Goal: Information Seeking & Learning: Find specific page/section

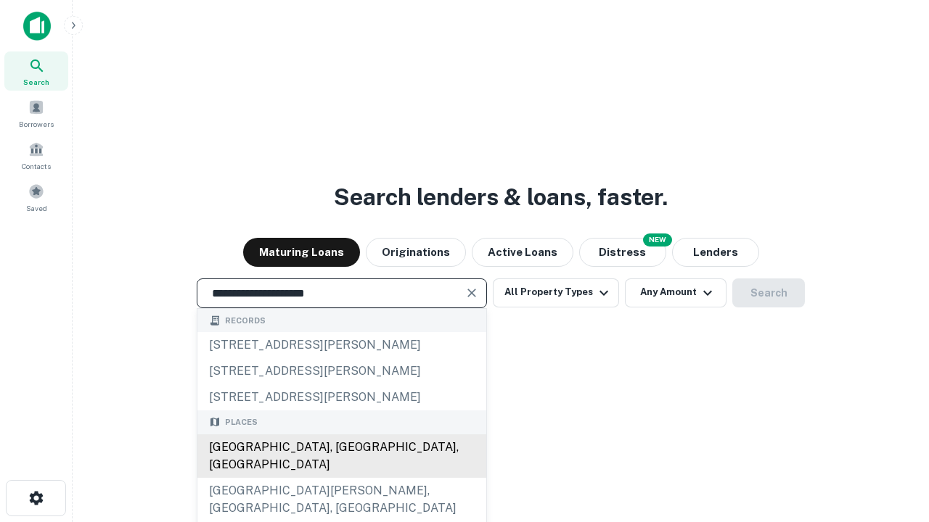
click at [341, 478] on div "[GEOGRAPHIC_DATA], [GEOGRAPHIC_DATA], [GEOGRAPHIC_DATA]" at bounding box center [341, 457] width 289 height 44
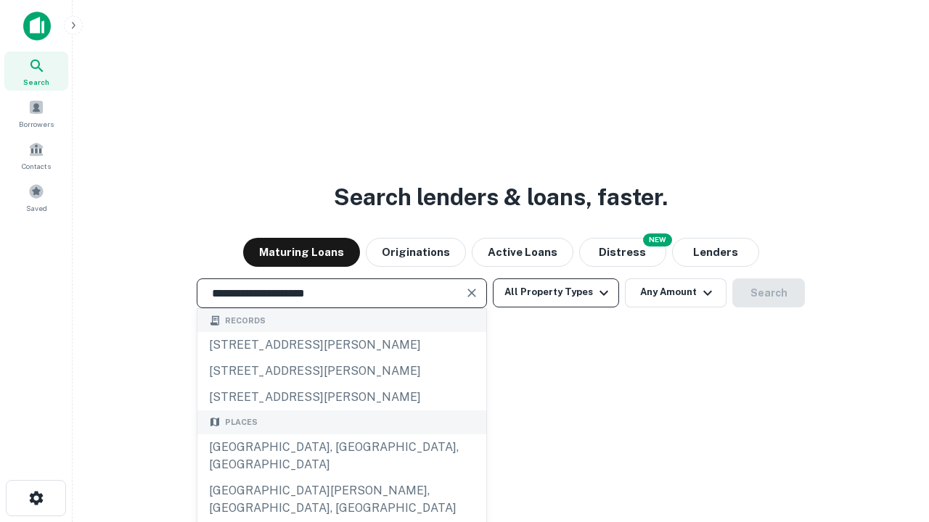
click at [556, 292] on button "All Property Types" at bounding box center [556, 293] width 126 height 29
type input "**********"
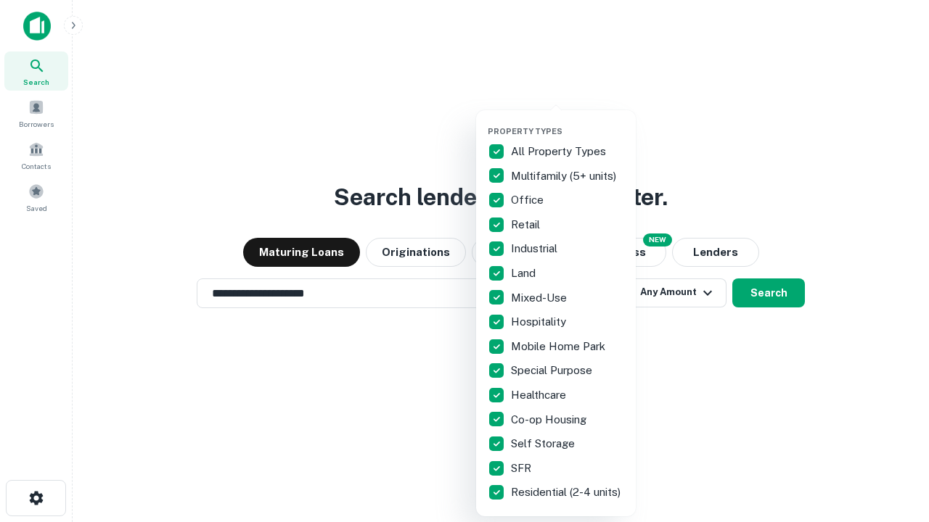
click at [567, 122] on button "button" at bounding box center [567, 122] width 160 height 1
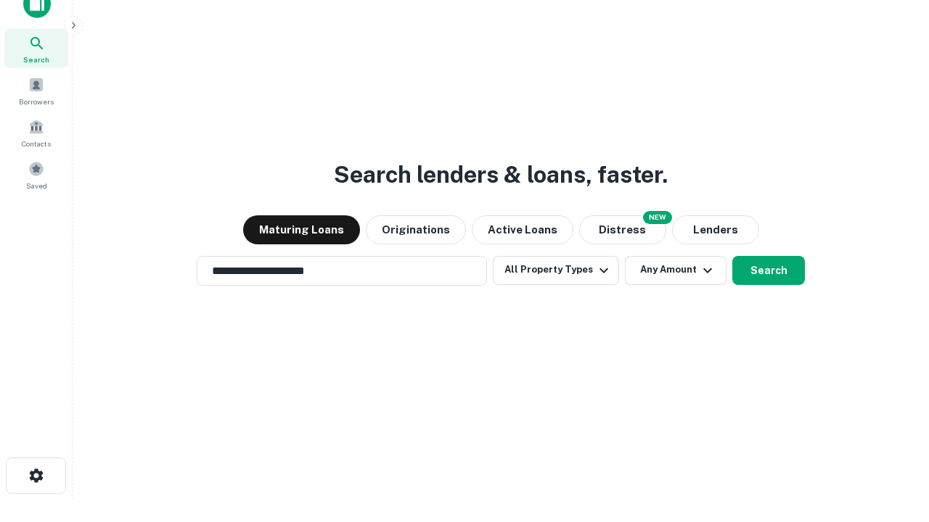
scroll to position [9, 175]
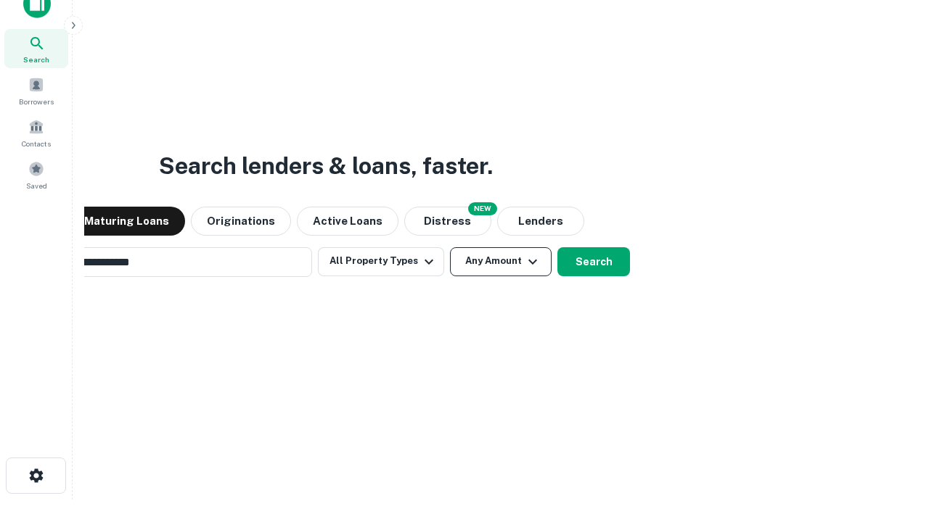
click at [450, 247] on button "Any Amount" at bounding box center [501, 261] width 102 height 29
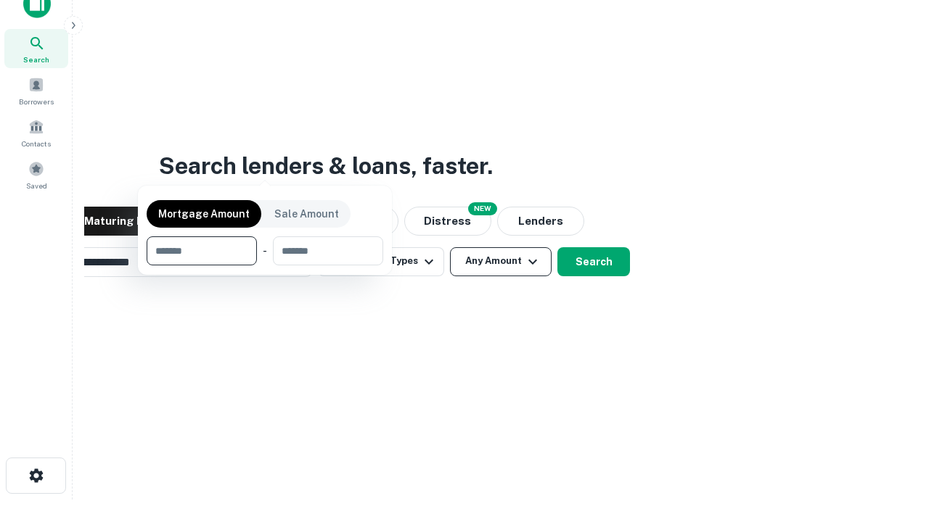
scroll to position [23, 0]
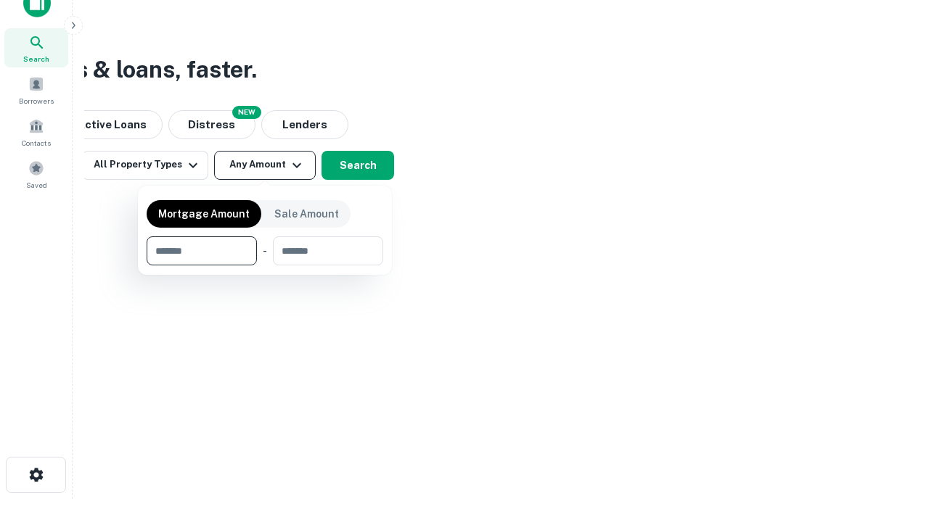
type input "*******"
click at [265, 266] on button "button" at bounding box center [265, 266] width 236 height 1
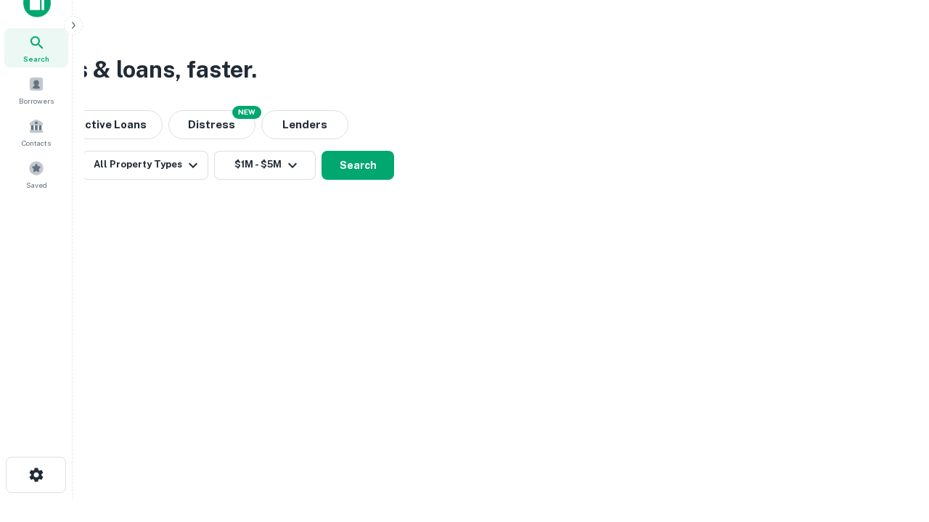
scroll to position [9, 268]
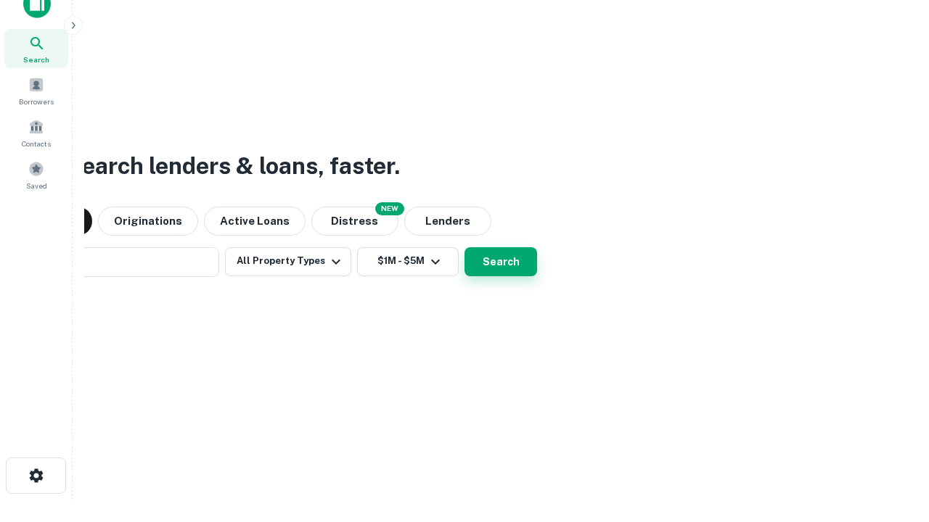
click at [464, 247] on button "Search" at bounding box center [500, 261] width 73 height 29
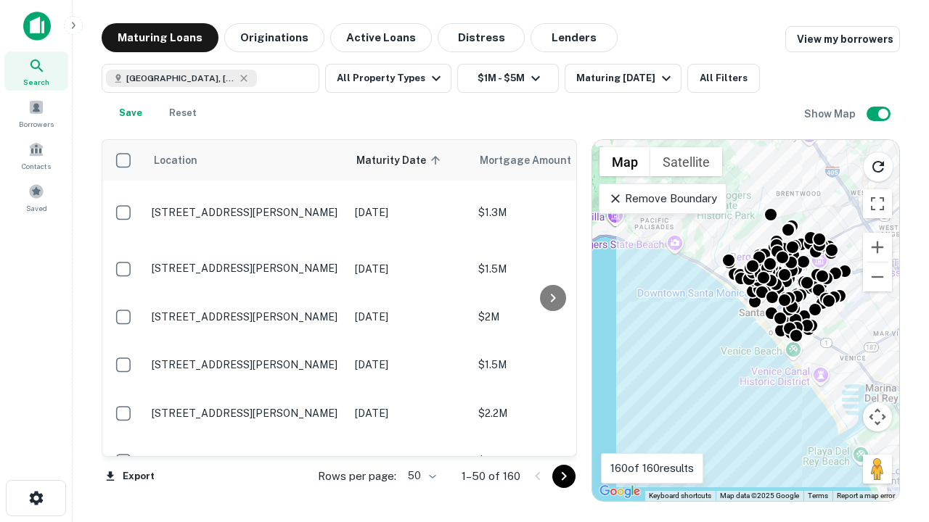
click at [419, 476] on body "Search Borrowers Contacts Saved Maturing Loans Originations Active Loans Distre…" at bounding box center [464, 261] width 929 height 522
click at [420, 440] on li "25" at bounding box center [420, 440] width 42 height 26
